Goal: Participate in discussion

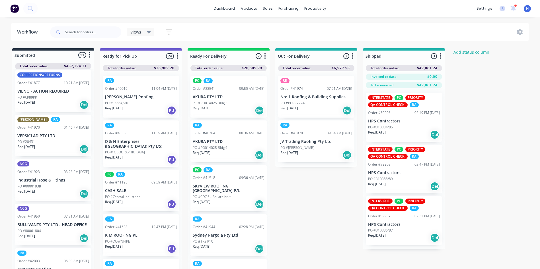
scroll to position [450, 0]
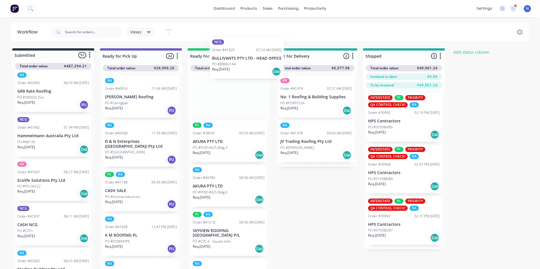
drag, startPoint x: 30, startPoint y: 192, endPoint x: 227, endPoint y: 69, distance: 232.7
click at [227, 69] on div "Submitted 51 Status colour #273444 hex #273444 Save Cancel Summaries Total orde…" at bounding box center [305, 160] width 619 height 224
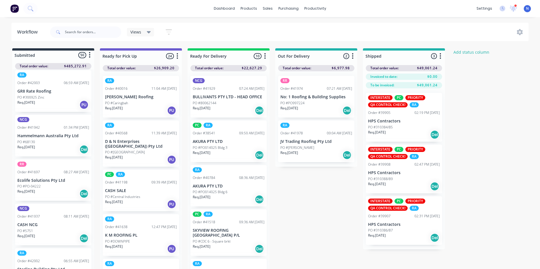
click at [209, 101] on p "PO #80062144" at bounding box center [205, 103] width 24 height 5
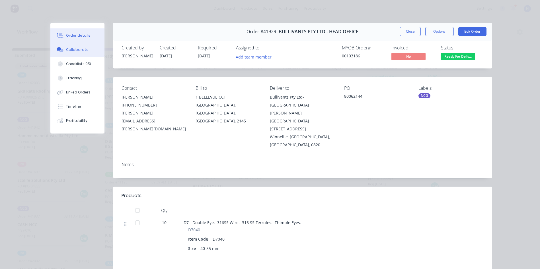
click at [90, 55] on button "Collaborate" at bounding box center [77, 50] width 54 height 14
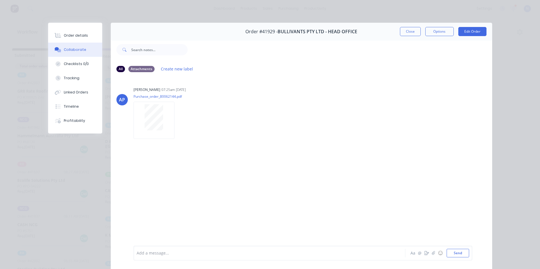
click at [186, 255] on div at bounding box center [261, 254] width 249 height 6
click at [414, 32] on button "Close" at bounding box center [410, 31] width 21 height 9
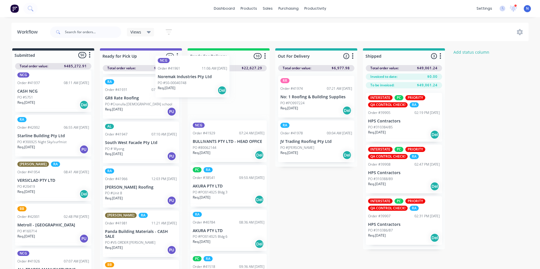
scroll to position [382, 0]
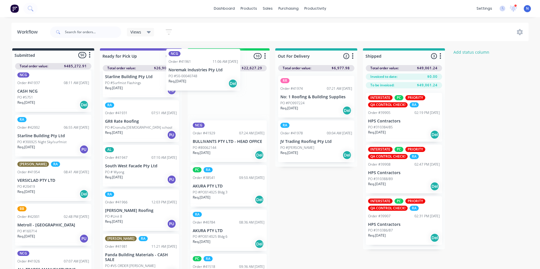
drag, startPoint x: 40, startPoint y: 187, endPoint x: 195, endPoint y: 73, distance: 192.7
click at [195, 73] on div "Submitted 50 Status colour #273444 hex #273444 Save Cancel Summaries Total orde…" at bounding box center [305, 160] width 619 height 224
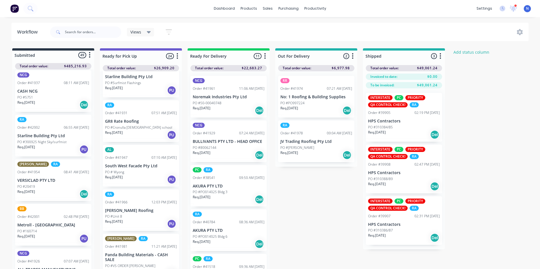
click at [209, 107] on p "Req. [DATE]" at bounding box center [202, 108] width 18 height 5
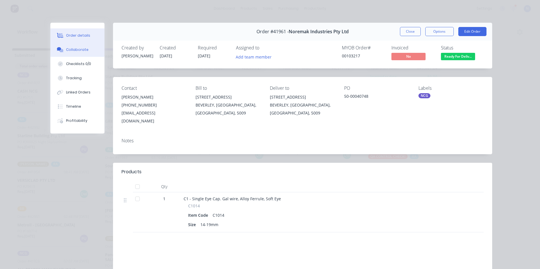
click at [89, 53] on button "Collaborate" at bounding box center [77, 50] width 54 height 14
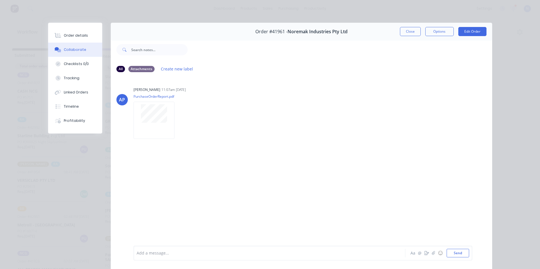
click at [255, 255] on div at bounding box center [261, 254] width 249 height 6
click at [411, 31] on button "Close" at bounding box center [410, 31] width 21 height 9
